Goal: Check status: Check status

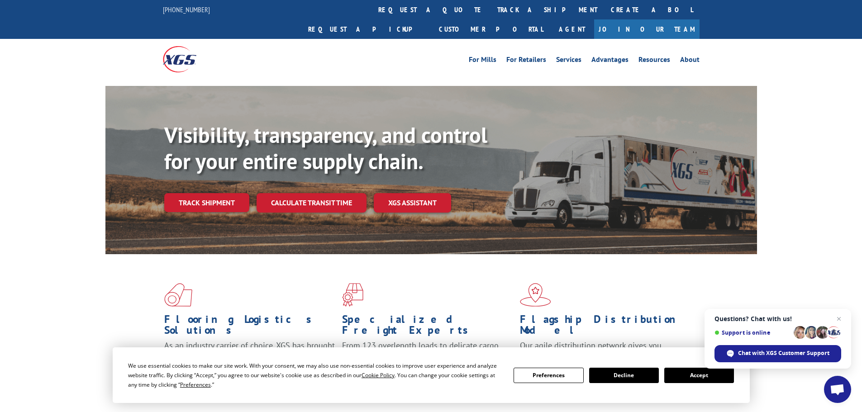
click at [699, 373] on button "Accept" at bounding box center [700, 375] width 70 height 15
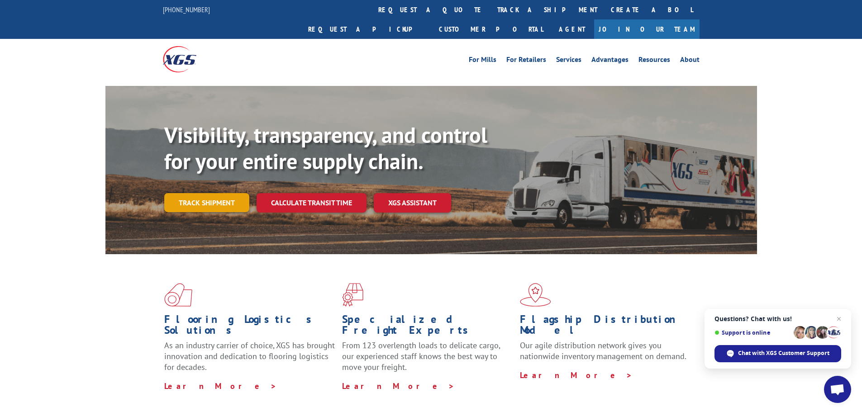
click at [228, 193] on link "Track shipment" at bounding box center [206, 202] width 85 height 19
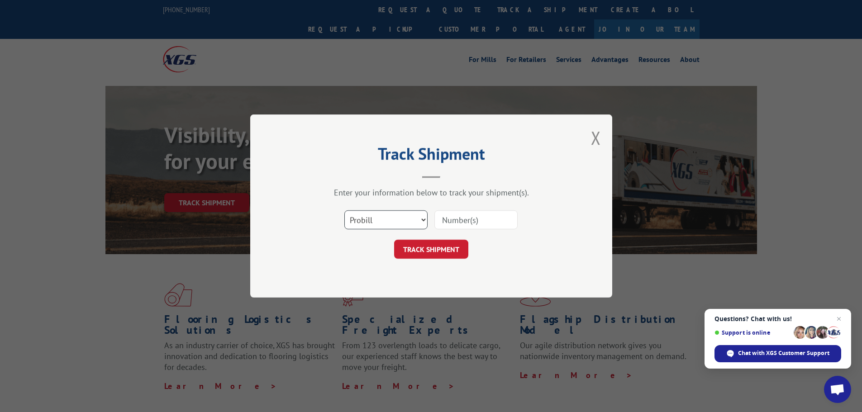
click at [414, 218] on select "Select category... Probill BOL PO" at bounding box center [385, 220] width 83 height 19
select select "po"
click at [344, 211] on select "Select category... Probill BOL PO" at bounding box center [385, 220] width 83 height 19
click at [448, 220] on input at bounding box center [476, 220] width 83 height 19
click at [467, 220] on input at bounding box center [476, 220] width 83 height 19
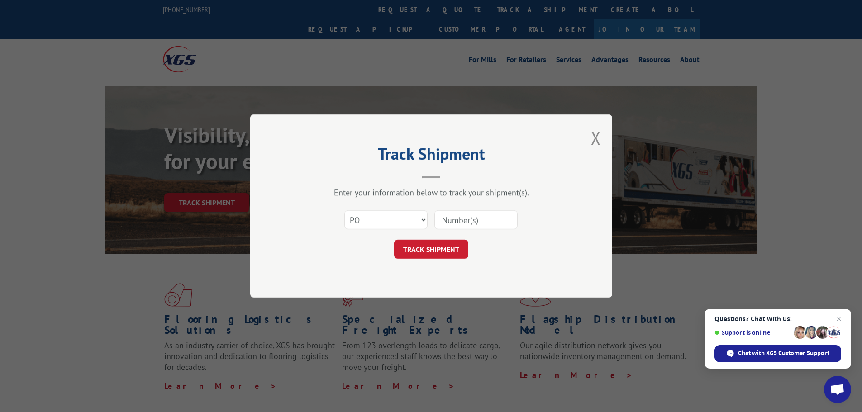
paste input "16536373"
type input "16536373"
click at [442, 252] on button "TRACK SHIPMENT" at bounding box center [431, 249] width 74 height 19
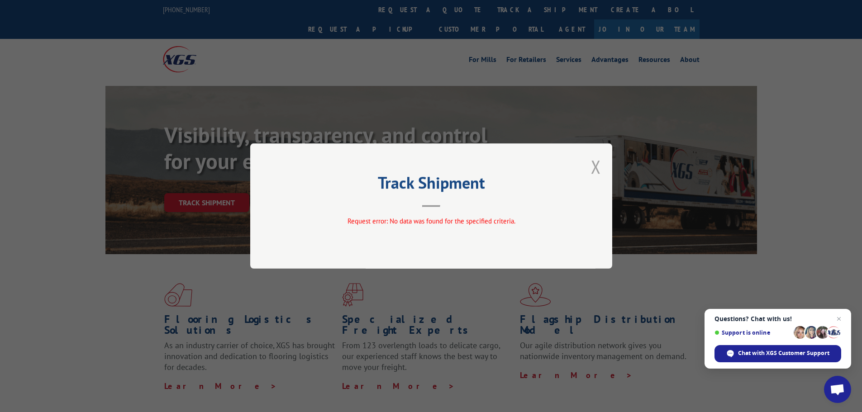
click at [597, 162] on button "Close modal" at bounding box center [596, 167] width 10 height 24
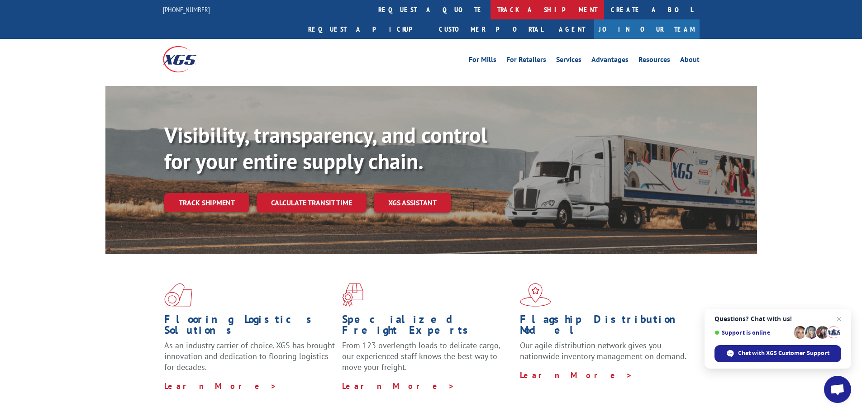
click at [491, 7] on link "track a shipment" at bounding box center [548, 9] width 114 height 19
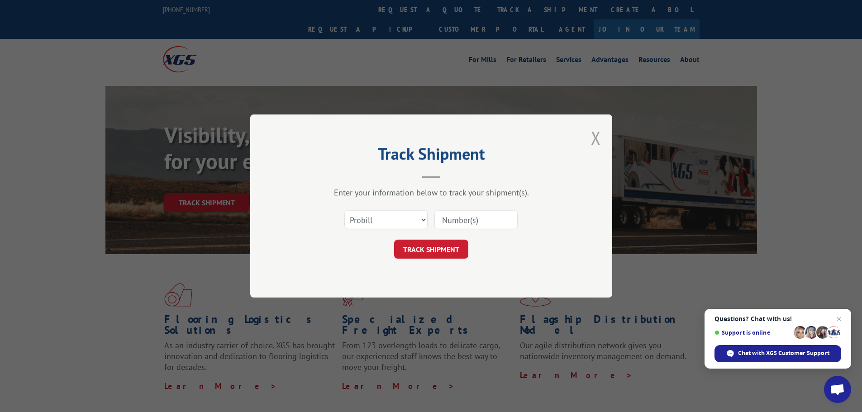
click at [595, 138] on button "Close modal" at bounding box center [596, 138] width 10 height 24
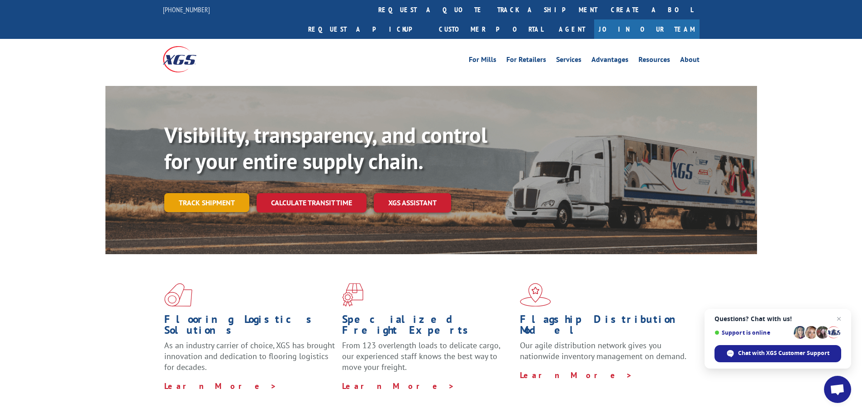
click at [206, 193] on link "Track shipment" at bounding box center [206, 202] width 85 height 19
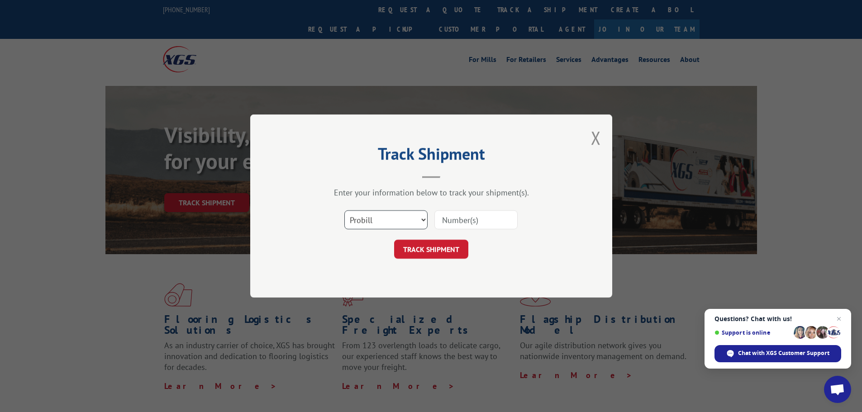
click at [402, 223] on select "Select category... Probill BOL PO" at bounding box center [385, 220] width 83 height 19
select select "po"
click at [344, 211] on select "Select category... Probill BOL PO" at bounding box center [385, 220] width 83 height 19
click at [482, 221] on input at bounding box center [476, 220] width 83 height 19
paste input "16536373"
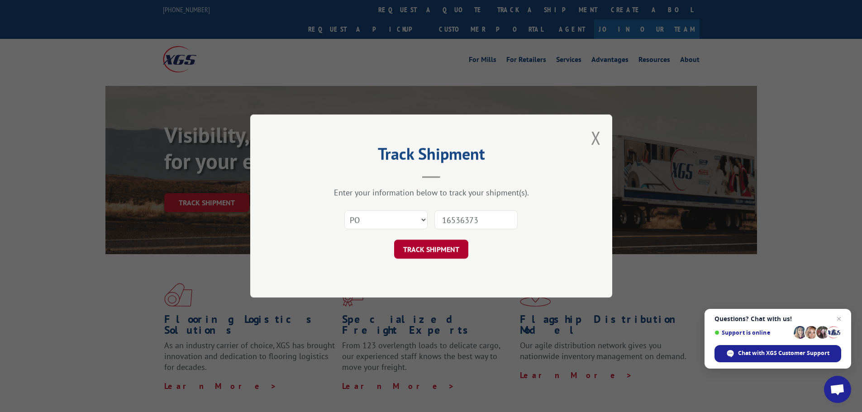
type input "16536373"
click at [434, 249] on button "TRACK SHIPMENT" at bounding box center [431, 249] width 74 height 19
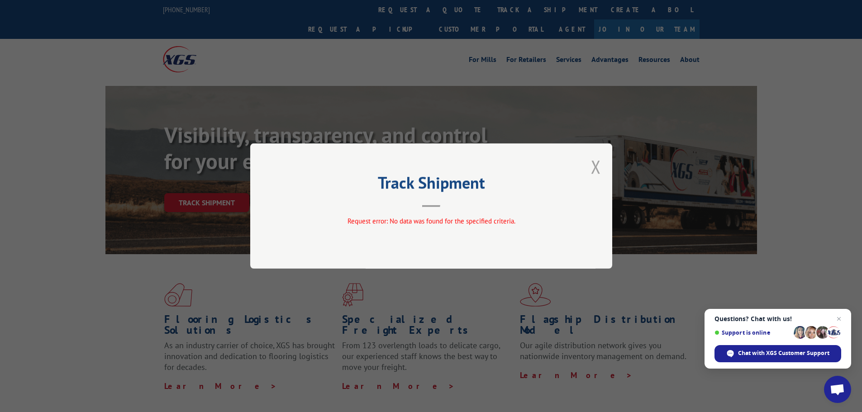
click at [595, 165] on button "Close modal" at bounding box center [596, 167] width 10 height 24
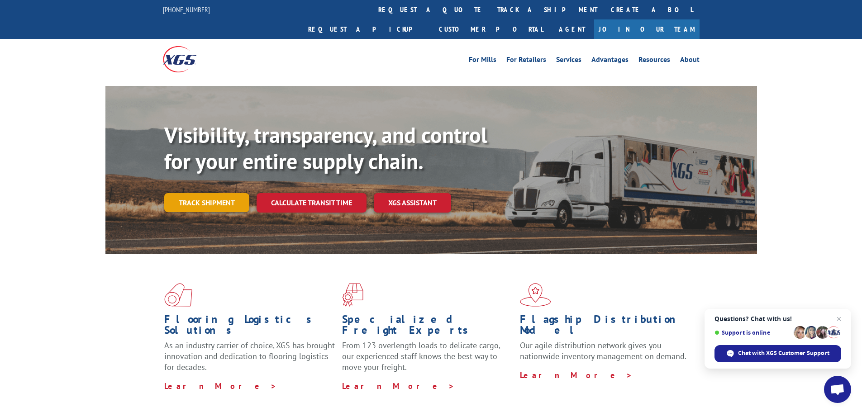
click at [207, 193] on link "Track shipment" at bounding box center [206, 202] width 85 height 19
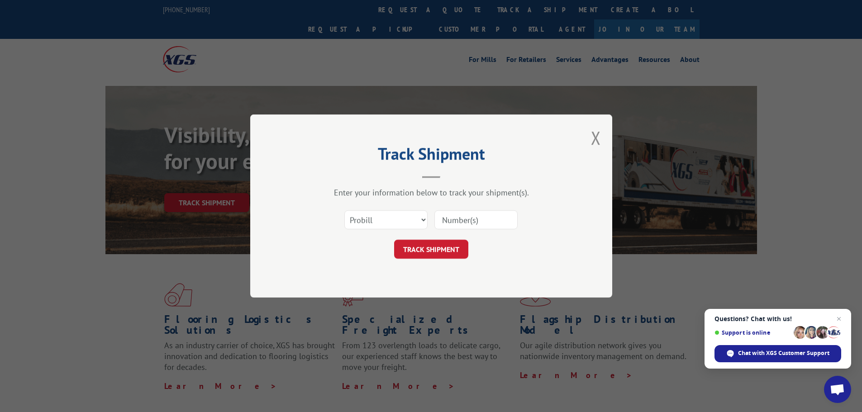
click at [459, 222] on input at bounding box center [476, 220] width 83 height 19
type input "17521471"
click button "TRACK SHIPMENT" at bounding box center [431, 249] width 74 height 19
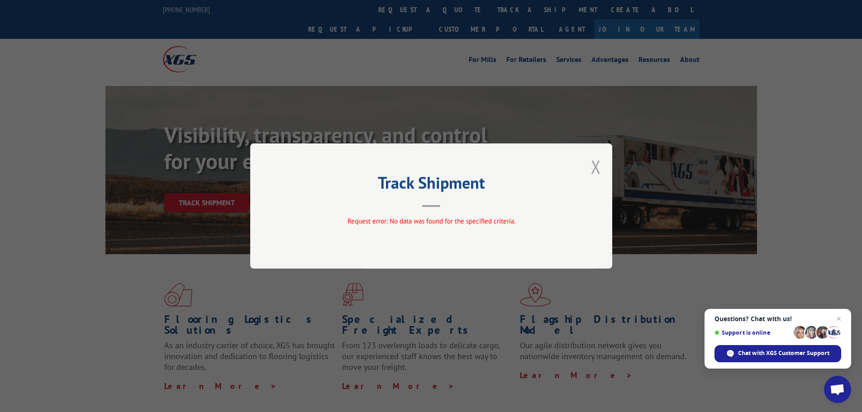
click at [596, 165] on button "Close modal" at bounding box center [596, 167] width 10 height 24
